Goal: Task Accomplishment & Management: Use online tool/utility

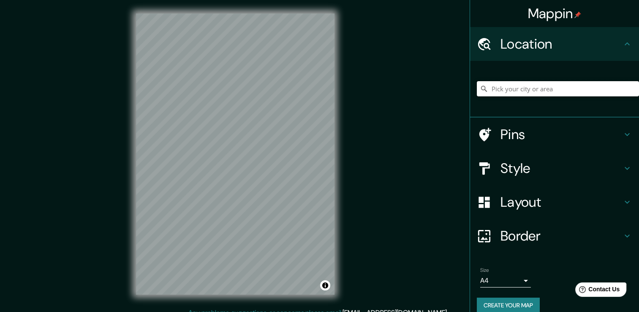
click at [527, 90] on input "Pick your city or area" at bounding box center [558, 88] width 162 height 15
click at [119, 187] on div "Mappin Location [GEOGRAPHIC_DATA], [GEOGRAPHIC_DATA], [GEOGRAPHIC_DATA] [GEOGRA…" at bounding box center [319, 160] width 639 height 321
click at [374, 163] on div "Mappin Location [GEOGRAPHIC_DATA], [GEOGRAPHIC_DATA], [GEOGRAPHIC_DATA] [GEOGRA…" at bounding box center [319, 160] width 639 height 321
click at [335, 166] on div "© Mapbox © OpenStreetMap Improve this map" at bounding box center [236, 154] width 226 height 308
click at [352, 172] on div "Mappin Location [GEOGRAPHIC_DATA], [GEOGRAPHIC_DATA], [GEOGRAPHIC_DATA] [GEOGRA…" at bounding box center [319, 160] width 639 height 321
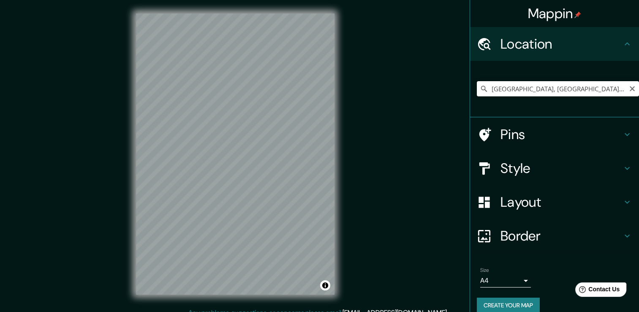
click at [481, 93] on input "[GEOGRAPHIC_DATA], [GEOGRAPHIC_DATA], [GEOGRAPHIC_DATA]" at bounding box center [558, 88] width 162 height 15
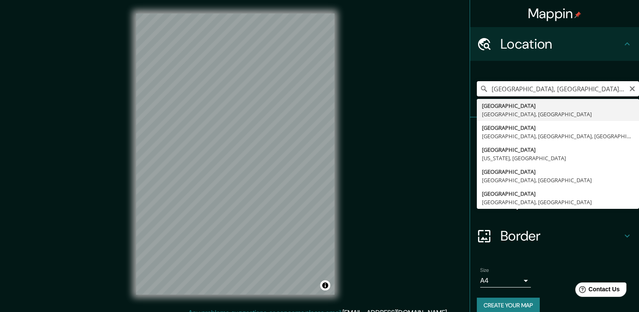
click at [585, 85] on input "[GEOGRAPHIC_DATA], [GEOGRAPHIC_DATA], [GEOGRAPHIC_DATA]" at bounding box center [558, 88] width 162 height 15
drag, startPoint x: 500, startPoint y: 87, endPoint x: 644, endPoint y: 83, distance: 143.7
click at [639, 83] on html "Mappin Location [PERSON_NAME][GEOGRAPHIC_DATA], [GEOGRAPHIC_DATA], [GEOGRAPHIC_…" at bounding box center [319, 156] width 639 height 312
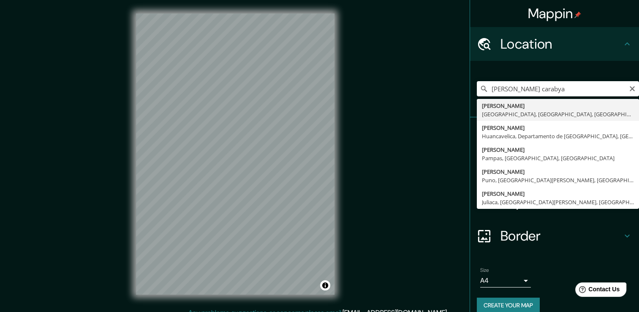
type input "[PERSON_NAME], [GEOGRAPHIC_DATA], [GEOGRAPHIC_DATA], [GEOGRAPHIC_DATA]"
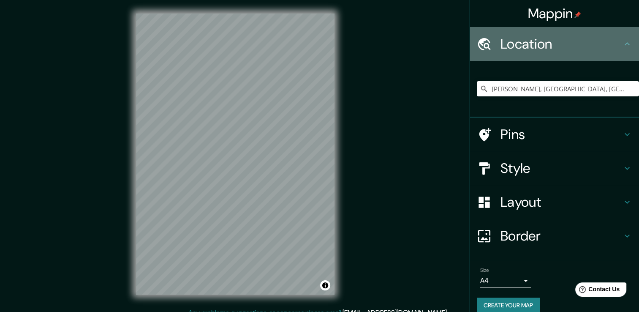
click at [608, 45] on h4 "Location" at bounding box center [562, 43] width 122 height 17
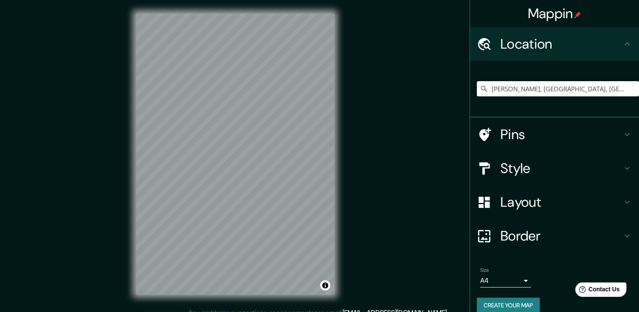
click at [600, 133] on h4 "Pins" at bounding box center [562, 134] width 122 height 17
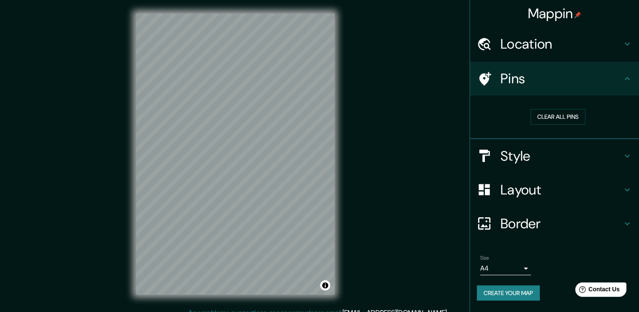
click at [613, 156] on h4 "Style" at bounding box center [562, 155] width 122 height 17
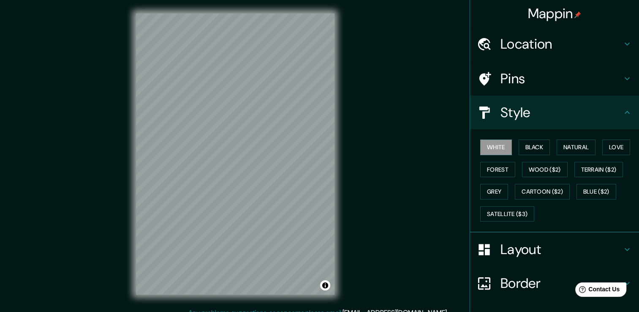
click at [613, 255] on h4 "Layout" at bounding box center [562, 249] width 122 height 17
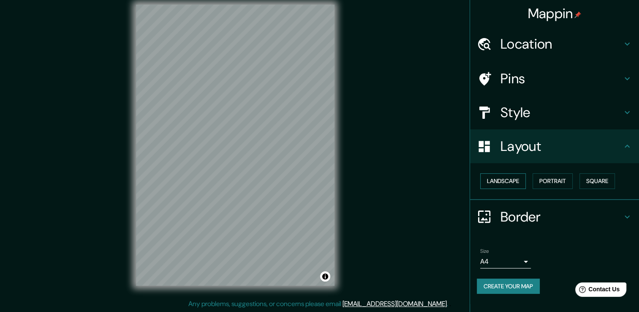
scroll to position [9, 0]
click at [501, 180] on button "Landscape" at bounding box center [503, 181] width 46 height 16
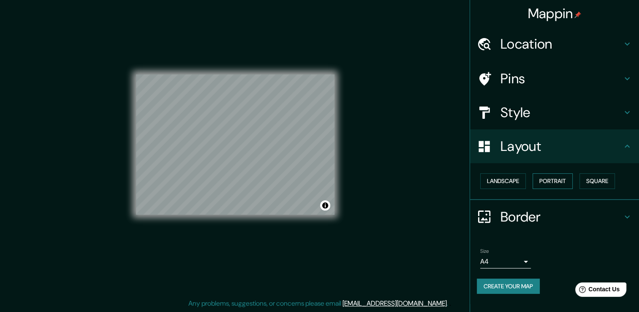
click at [549, 178] on button "Portrait" at bounding box center [553, 181] width 40 height 16
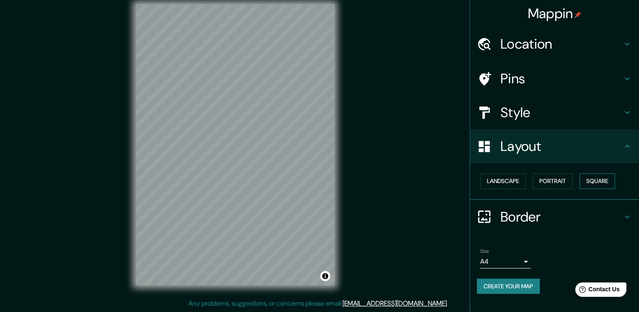
click at [600, 182] on button "Square" at bounding box center [597, 181] width 35 height 16
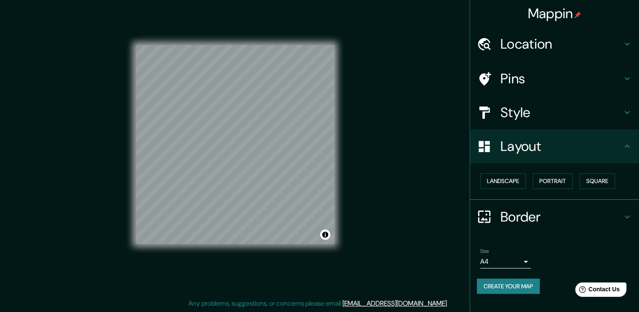
click at [605, 119] on h4 "Style" at bounding box center [562, 112] width 122 height 17
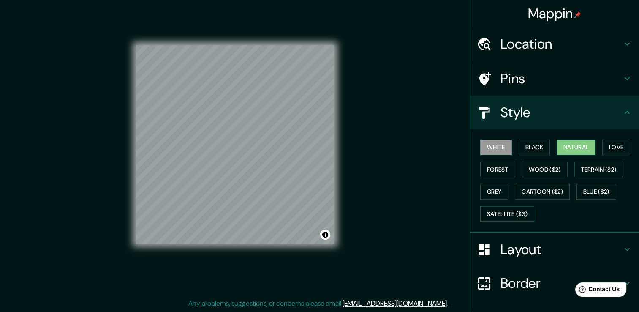
drag, startPoint x: 536, startPoint y: 149, endPoint x: 564, endPoint y: 148, distance: 28.8
click at [558, 149] on div "White Black Natural Love Forest Wood ($2) Terrain ($2) Grey Cartoon ($2) Blue (…" at bounding box center [558, 180] width 162 height 89
click at [566, 147] on button "Natural" at bounding box center [576, 147] width 39 height 16
drag, startPoint x: 548, startPoint y: 160, endPoint x: 544, endPoint y: 168, distance: 8.7
click at [545, 166] on div "White Black Natural Love Forest Wood ($2) Terrain ($2) Grey Cartoon ($2) Blue (…" at bounding box center [558, 180] width 162 height 89
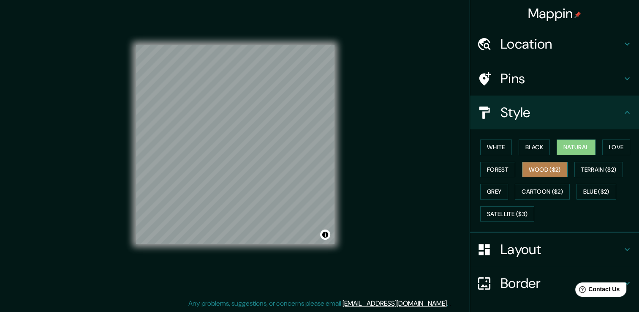
click at [542, 172] on button "Wood ($2)" at bounding box center [545, 170] width 46 height 16
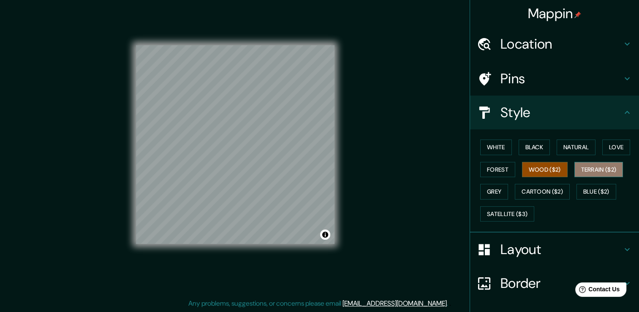
click at [587, 166] on button "Terrain ($2)" at bounding box center [599, 170] width 49 height 16
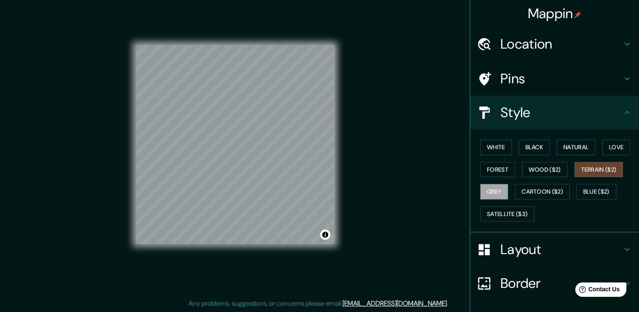
click at [492, 191] on button "Grey" at bounding box center [494, 192] width 28 height 16
click at [510, 207] on button "Satellite ($3)" at bounding box center [507, 214] width 54 height 16
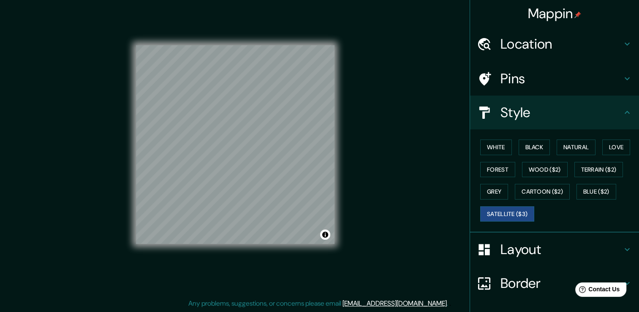
click at [542, 249] on h4 "Layout" at bounding box center [562, 249] width 122 height 17
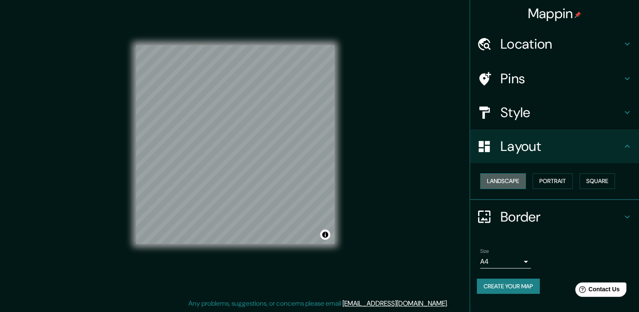
click at [496, 183] on button "Landscape" at bounding box center [503, 181] width 46 height 16
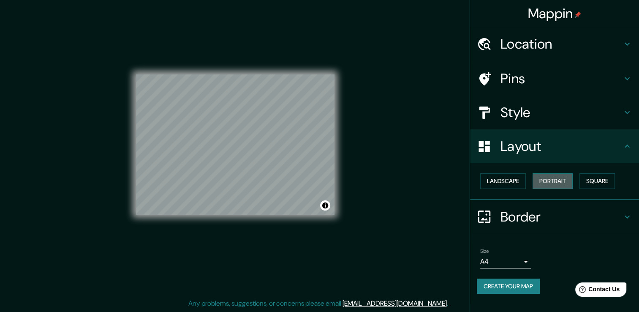
click at [544, 183] on button "Portrait" at bounding box center [553, 181] width 40 height 16
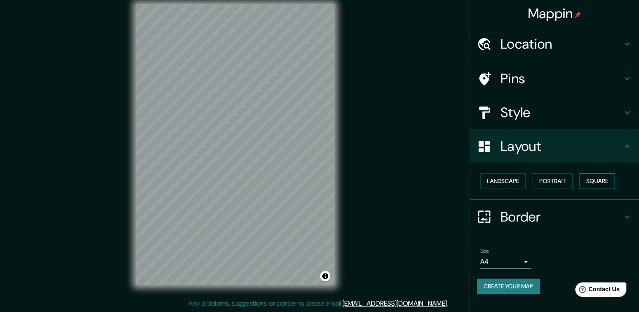
click at [613, 182] on button "Square" at bounding box center [597, 181] width 35 height 16
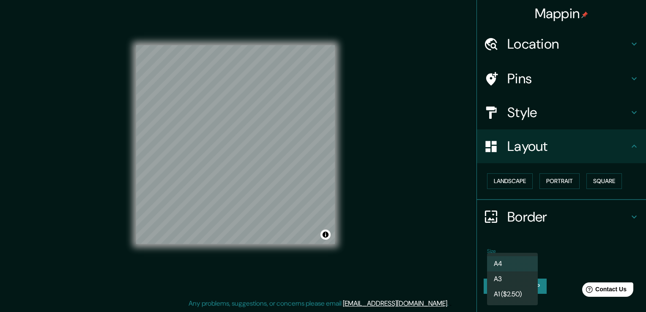
click at [524, 259] on body "Mappin Location [PERSON_NAME] [GEOGRAPHIC_DATA], [GEOGRAPHIC_DATA], [GEOGRAPHIC…" at bounding box center [323, 147] width 646 height 312
click at [512, 279] on li "A3" at bounding box center [512, 278] width 51 height 15
